Goal: Task Accomplishment & Management: Manage account settings

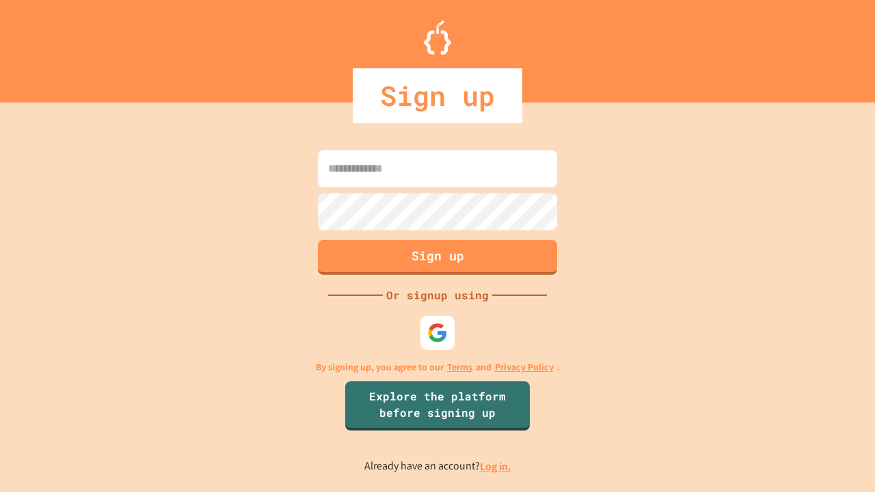
click at [496, 466] on link "Log in." at bounding box center [495, 466] width 31 height 14
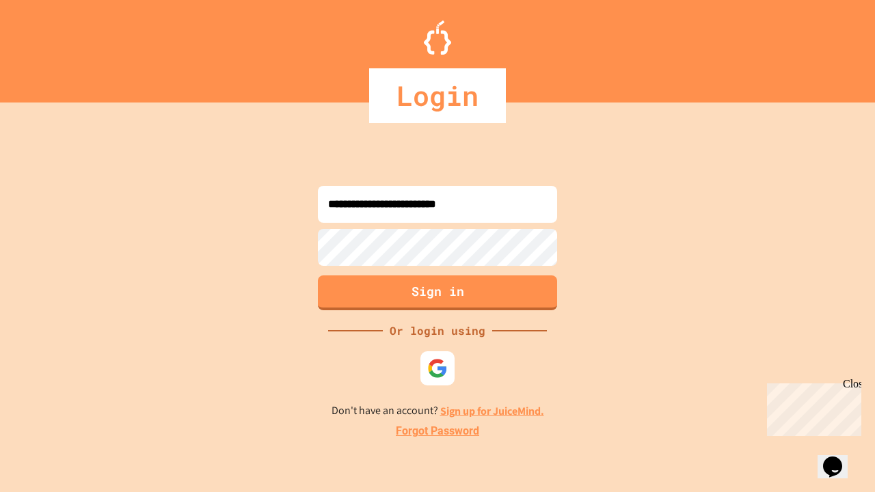
type input "**********"
